Goal: Communication & Community: Answer question/provide support

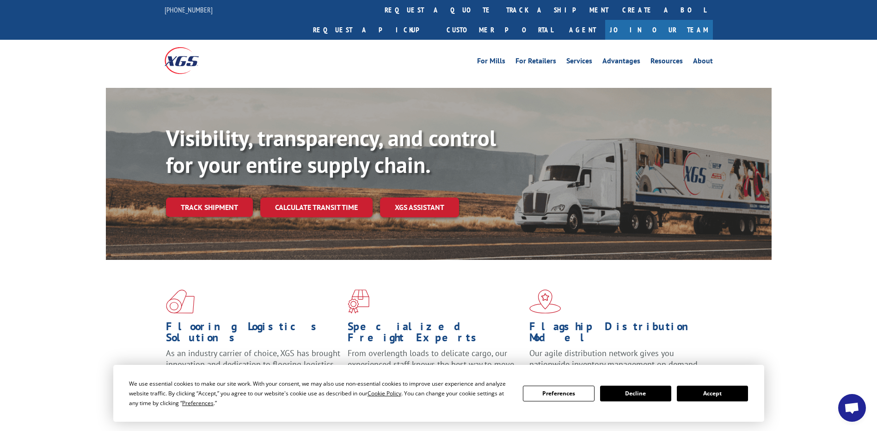
click at [708, 389] on button "Accept" at bounding box center [711, 393] width 71 height 16
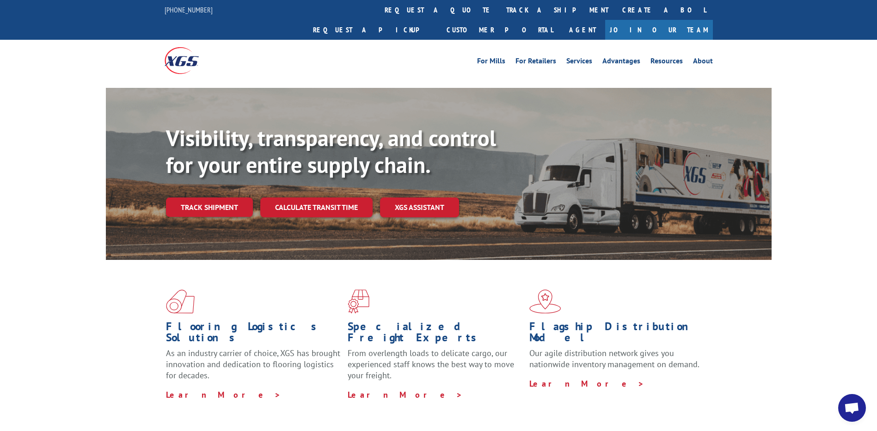
click at [849, 404] on span "Open chat" at bounding box center [851, 408] width 15 height 13
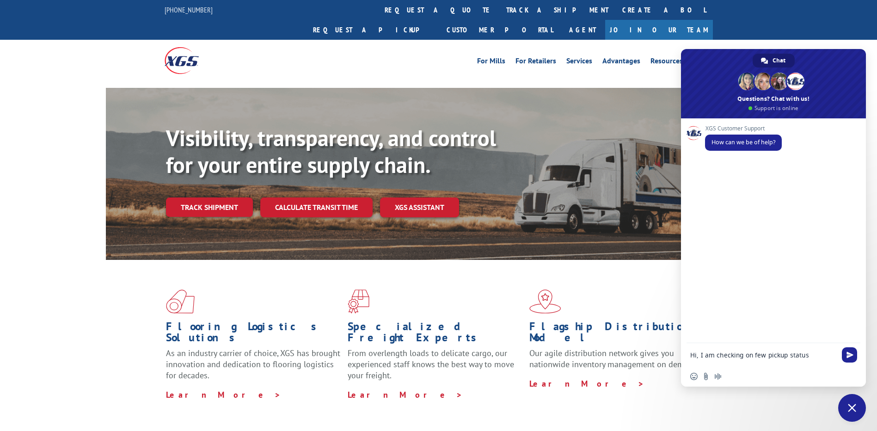
type textarea "Hi, I am checking on few pickup status."
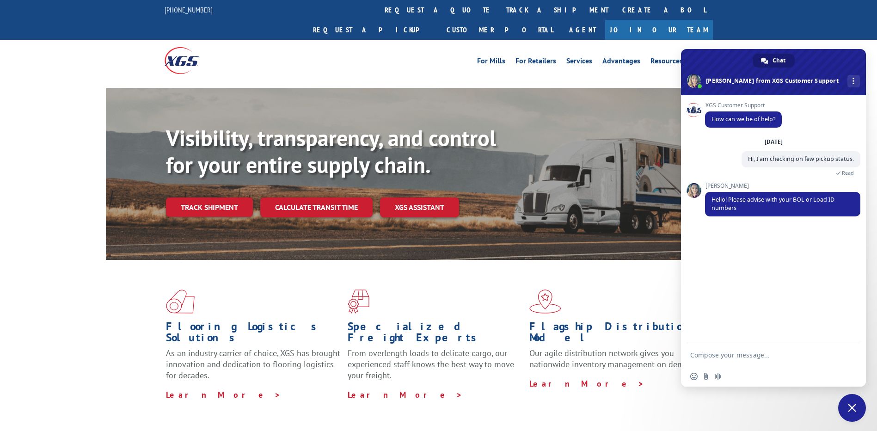
click at [725, 356] on textarea "Compose your message..." at bounding box center [763, 355] width 146 height 8
type textarea "Sure"
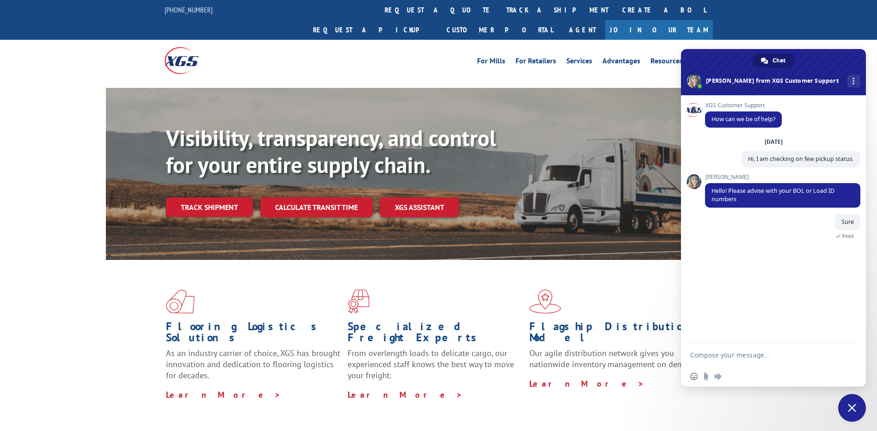
click at [730, 357] on textarea "Compose your message..." at bounding box center [763, 355] width 146 height 8
paste textarea "531519806"
type textarea "531519806"
click at [741, 354] on textarea "Compose your message..." at bounding box center [763, 355] width 146 height 8
paste textarea "530852949"
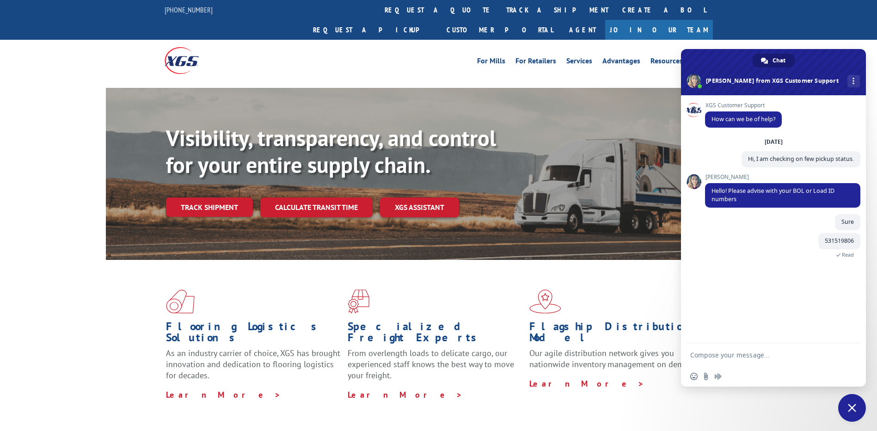
type textarea "530852949"
click at [737, 355] on textarea "Compose your message..." at bounding box center [763, 355] width 146 height 8
paste textarea "531122036"
type textarea "531122036"
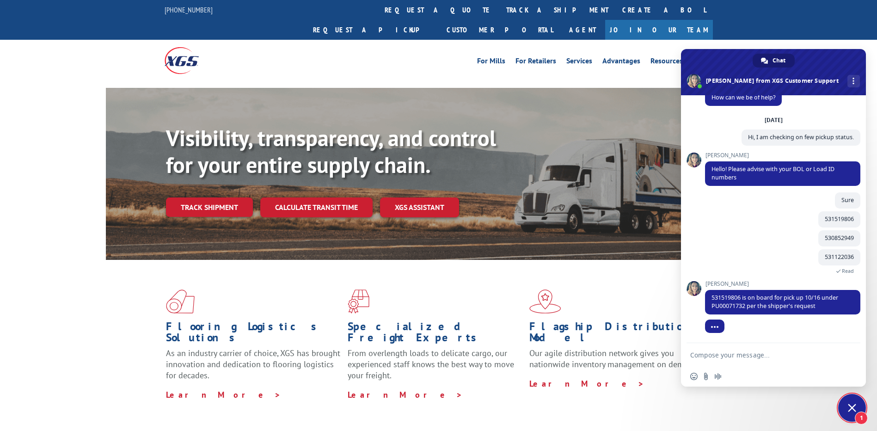
scroll to position [39, 0]
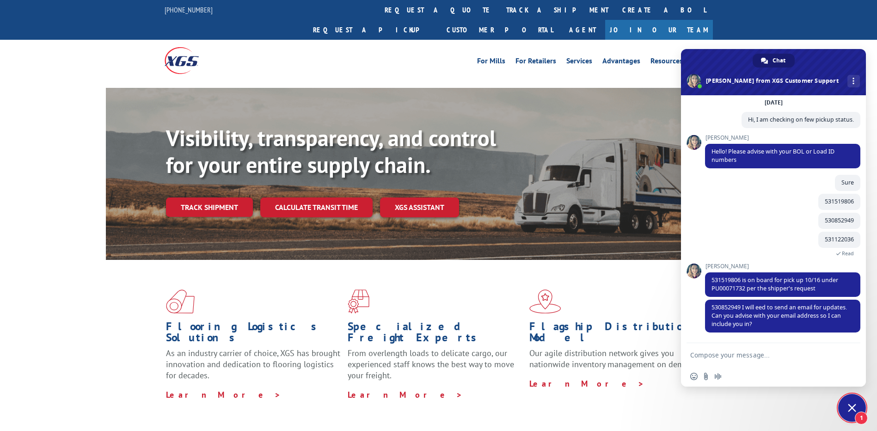
click at [723, 353] on textarea "Compose your message..." at bounding box center [763, 355] width 146 height 8
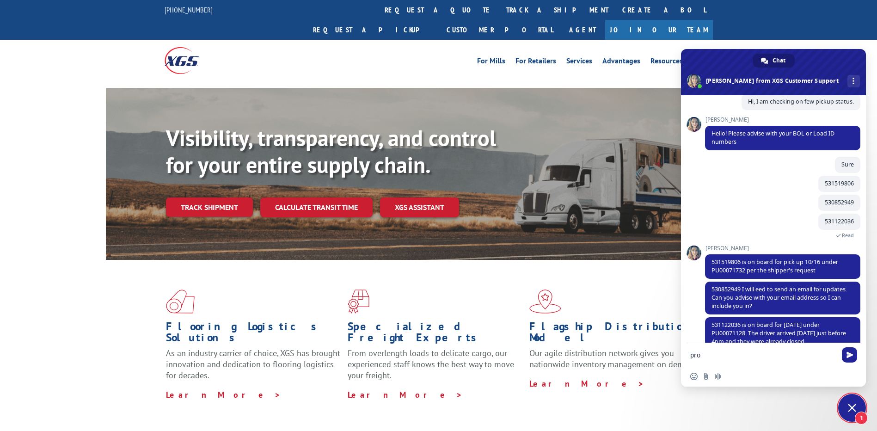
scroll to position [75, 0]
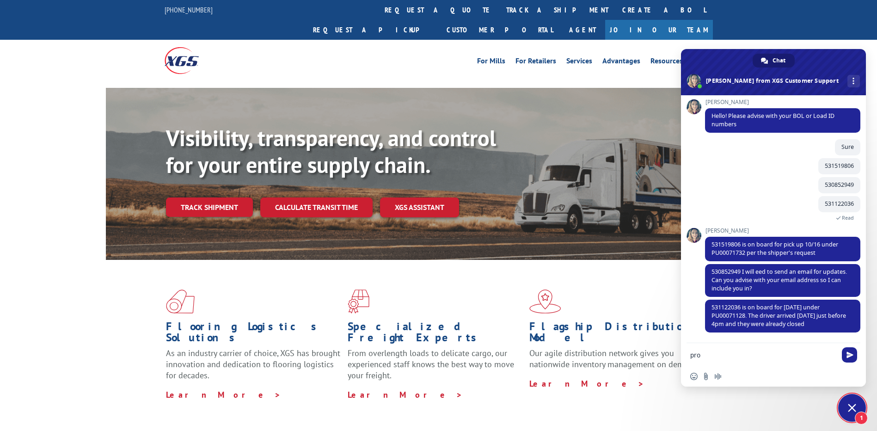
click at [709, 354] on textarea "pro" at bounding box center [763, 355] width 146 height 8
type textarea "p"
type textarea "[EMAIL_ADDRESS][DOMAIN_NAME]"
click at [847, 354] on span "Send" at bounding box center [849, 354] width 7 height 7
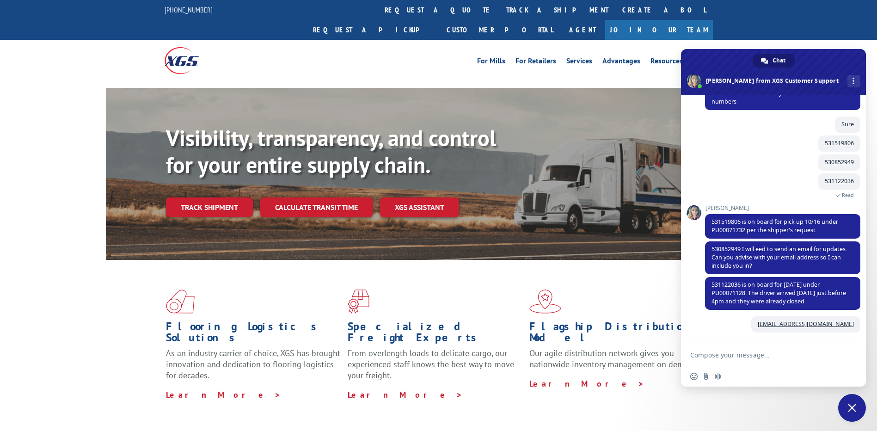
scroll to position [97, 0]
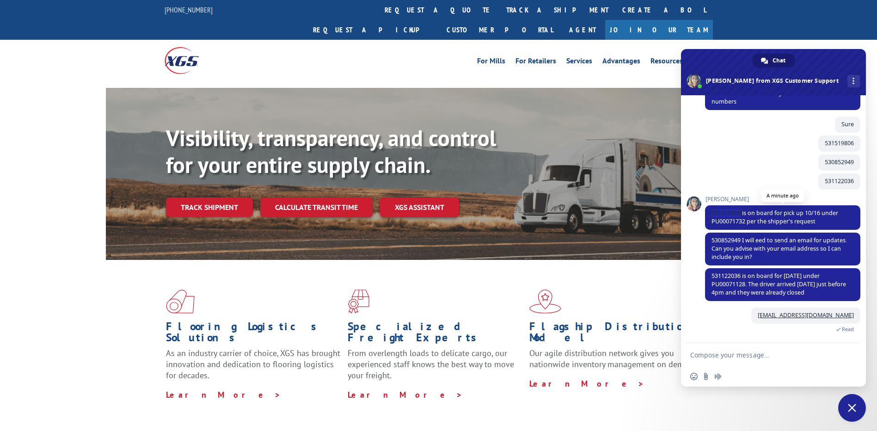
drag, startPoint x: 710, startPoint y: 210, endPoint x: 741, endPoint y: 213, distance: 31.5
click at [741, 213] on span "531519806 is on board for pick up 10/16 under PU00071732 per the shipper's requ…" at bounding box center [782, 217] width 155 height 24
copy span "531519806"
click at [739, 353] on textarea "Compose your message..." at bounding box center [763, 355] width 146 height 8
paste textarea "531519806"
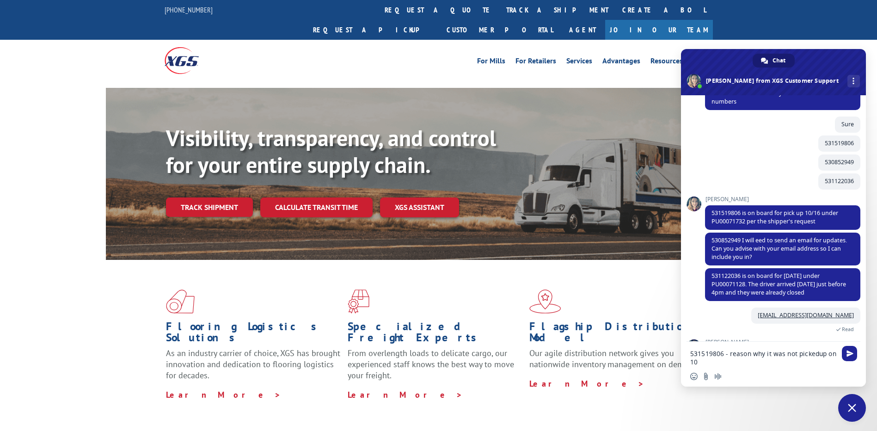
scroll to position [147, 0]
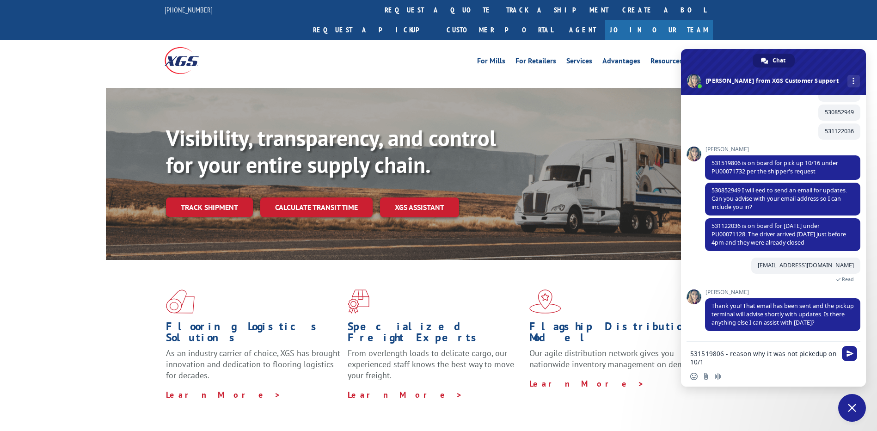
type textarea "531519806 - reason why it was not pickedup on 10/13"
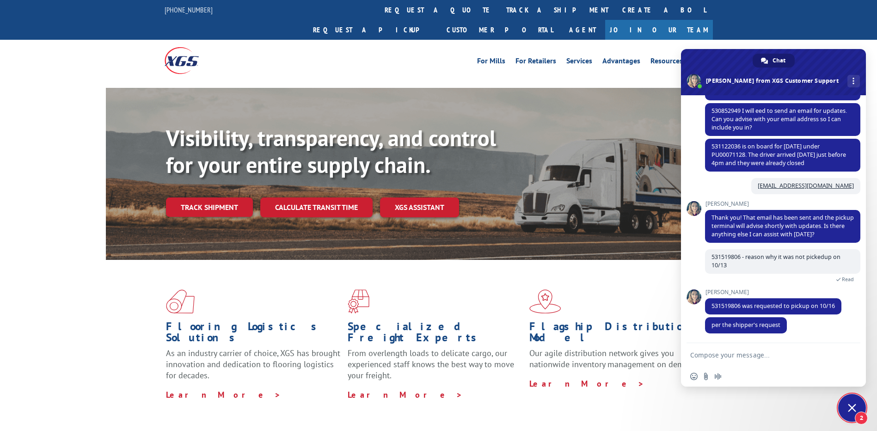
scroll to position [228, 0]
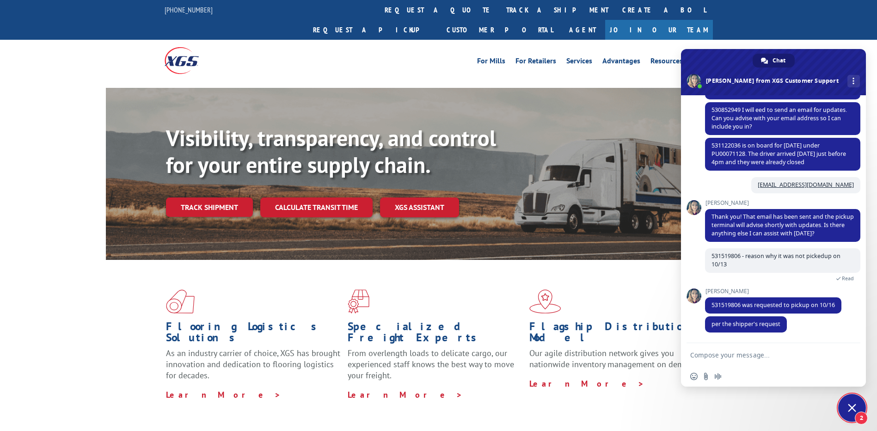
click at [725, 353] on textarea "Compose your message..." at bounding box center [763, 355] width 146 height 8
type textarea "okay"
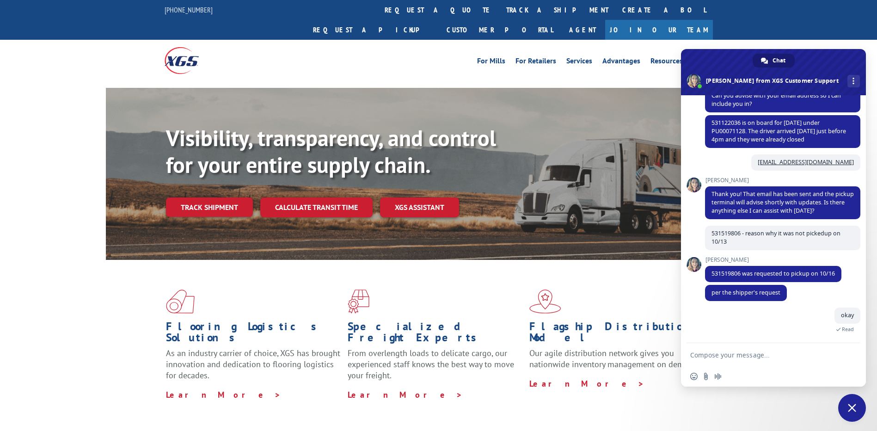
scroll to position [158, 0]
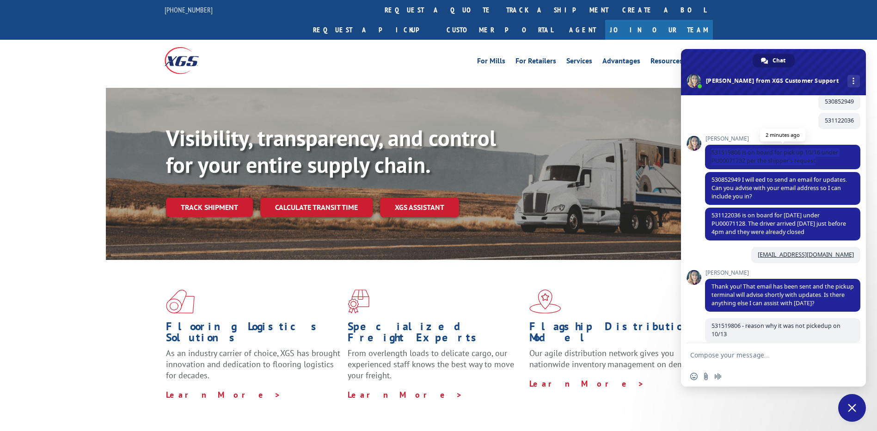
drag, startPoint x: 711, startPoint y: 151, endPoint x: 821, endPoint y: 164, distance: 110.3
click at [821, 164] on span "531519806 is on board for pick up 10/16 under PU00071732 per the shipper's requ…" at bounding box center [782, 157] width 155 height 24
copy span "531519806 is on board for pick up 10/16 under PU00071732 per the shipper's requ…"
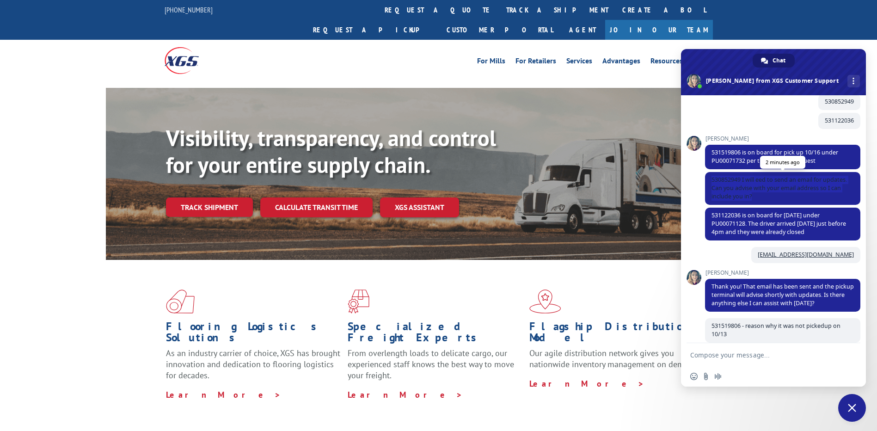
drag, startPoint x: 712, startPoint y: 179, endPoint x: 770, endPoint y: 195, distance: 61.0
click at [770, 195] on span "530852949 I will eed to send an email for updates. Can you advise with your ema…" at bounding box center [782, 188] width 155 height 33
copy span "530852949 I will eed to send an email for updates. Can you advise with your ema…"
drag, startPoint x: 712, startPoint y: 214, endPoint x: 834, endPoint y: 231, distance: 123.1
click at [834, 231] on span "531122036 is on board for [DATE] under PU00071128. The driver arrived [DATE] ju…" at bounding box center [782, 223] width 155 height 33
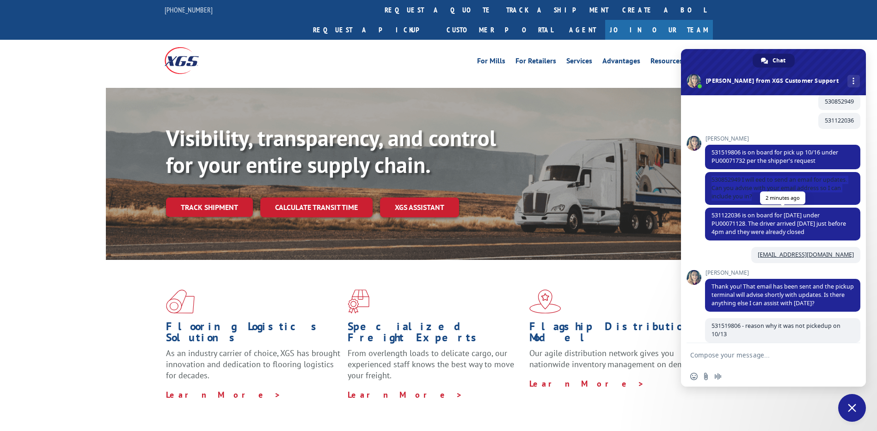
copy span "531122036 is on board for [DATE] under PU00071128. The driver arrived [DATE] ju…"
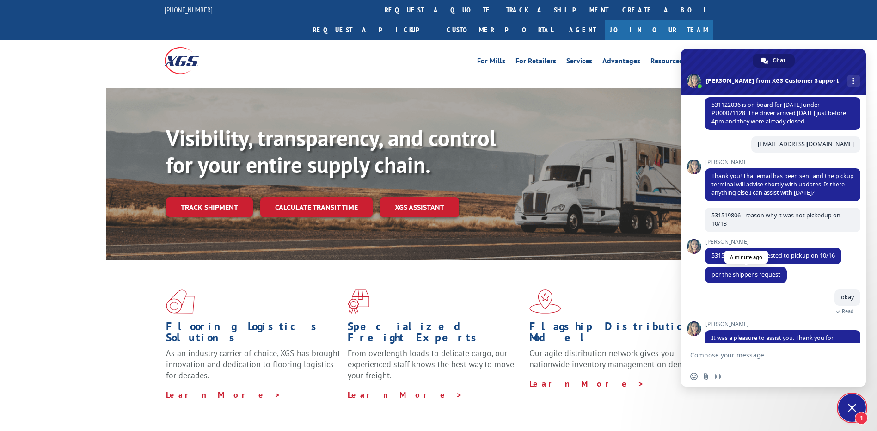
scroll to position [316, 0]
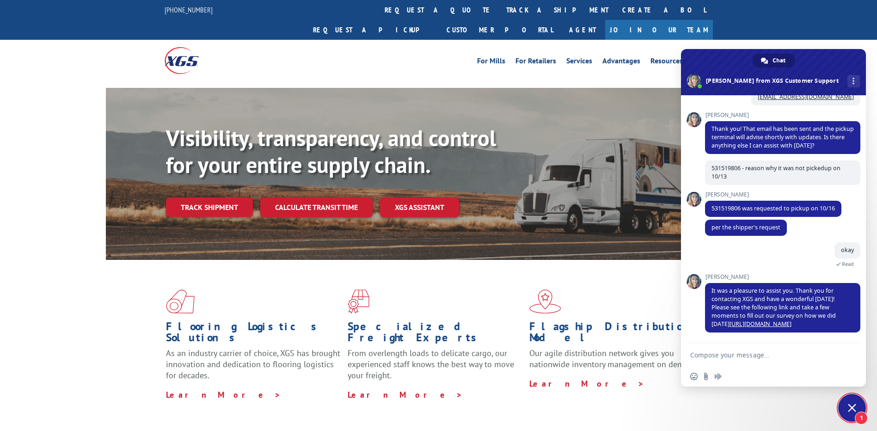
click at [707, 356] on textarea "Compose your message..." at bounding box center [763, 355] width 146 height 8
type textarea "Thank you"
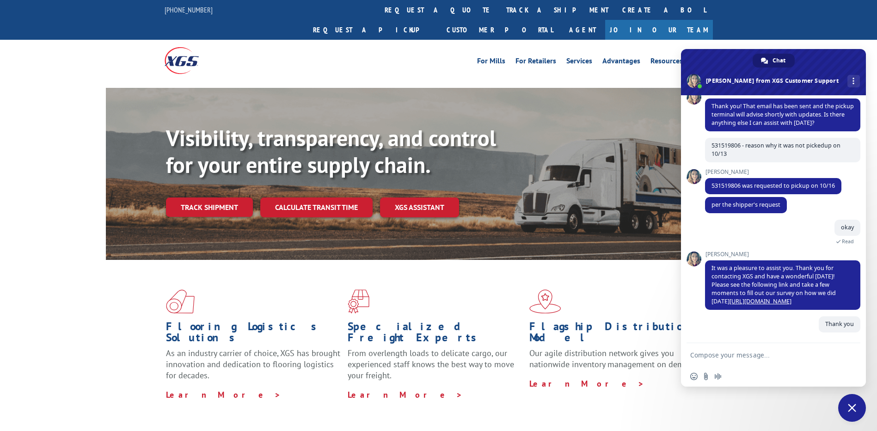
scroll to position [338, 0]
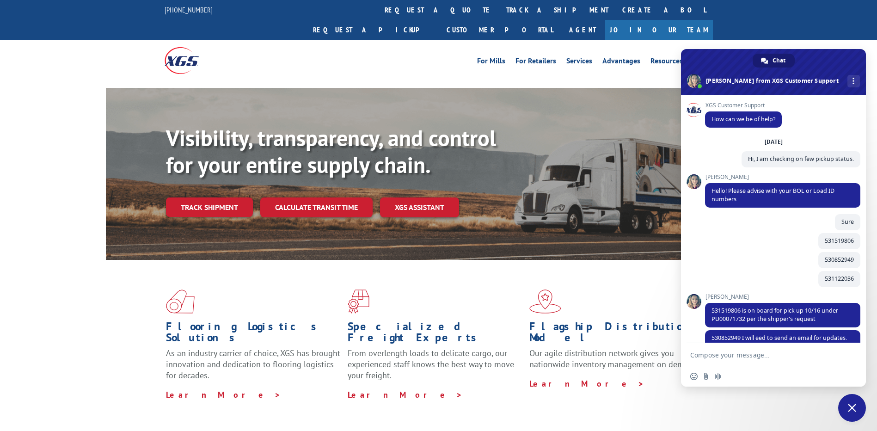
scroll to position [338, 0]
